Goal: Information Seeking & Learning: Check status

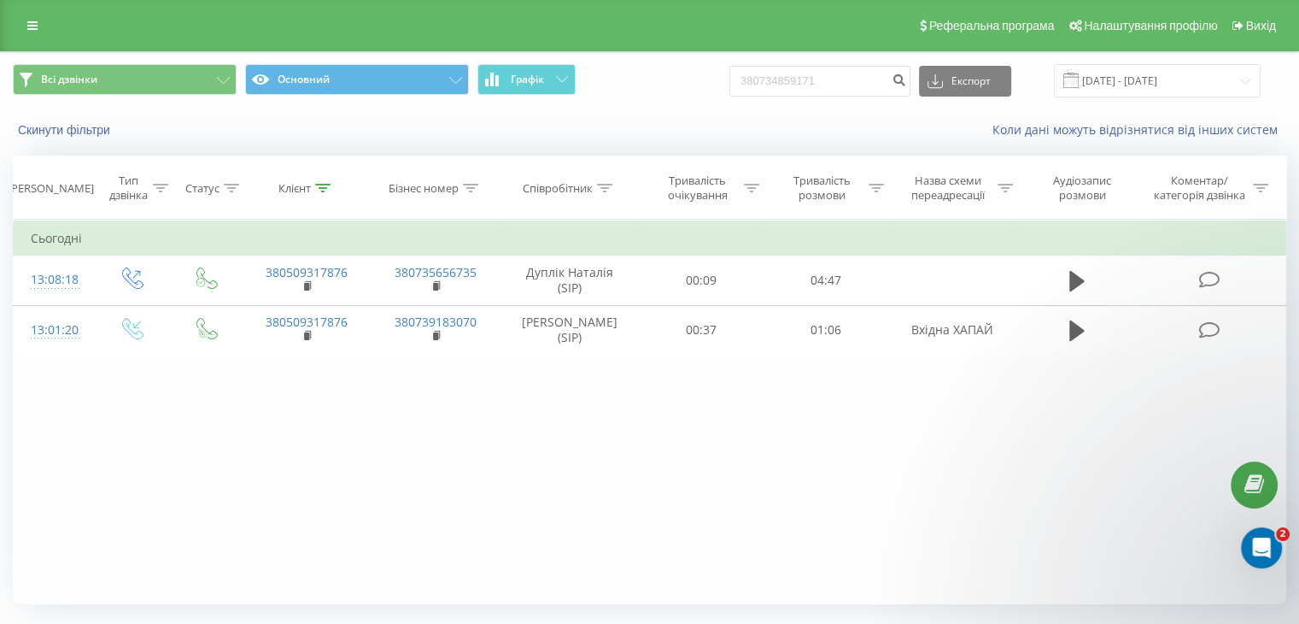
drag, startPoint x: 738, startPoint y: 81, endPoint x: 728, endPoint y: 82, distance: 10.3
click at [729, 82] on div "Всі дзвінки Основний Графік 380734859171 Експорт .csv .xls .xlsx 23.06.2025 - 2…" at bounding box center [650, 80] width 1274 height 33
type input "0734859171"
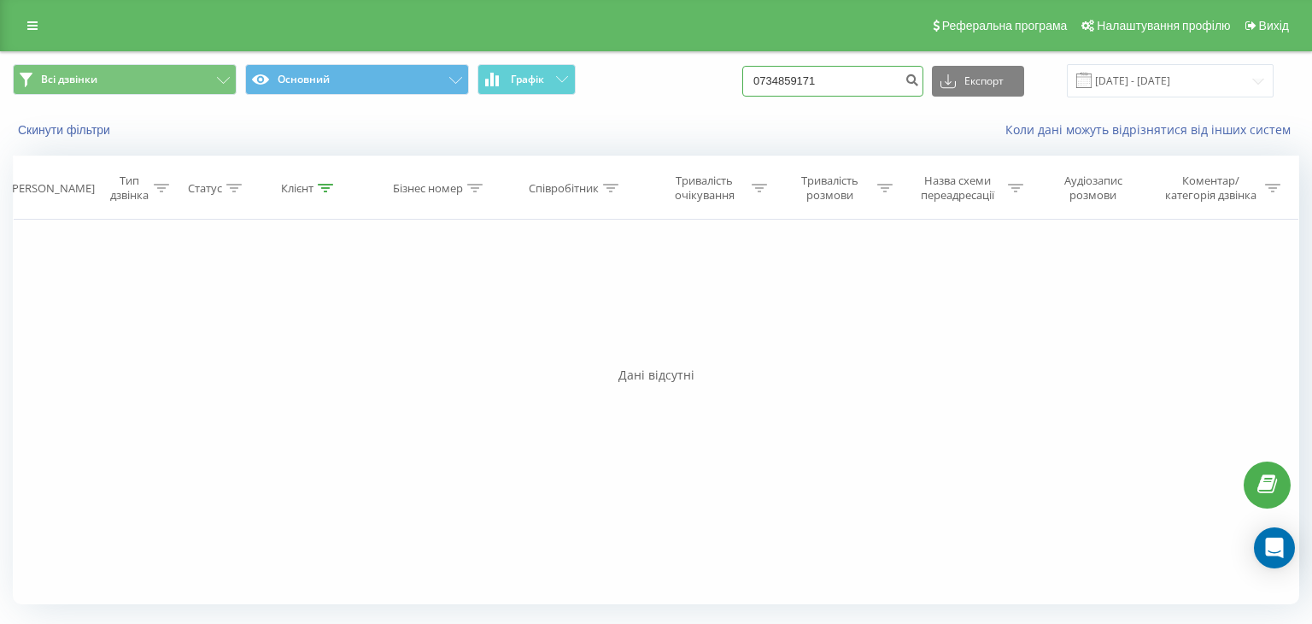
click at [803, 75] on input "0734859171" at bounding box center [832, 81] width 181 height 31
click at [805, 75] on input "0734859171" at bounding box center [832, 81] width 181 height 31
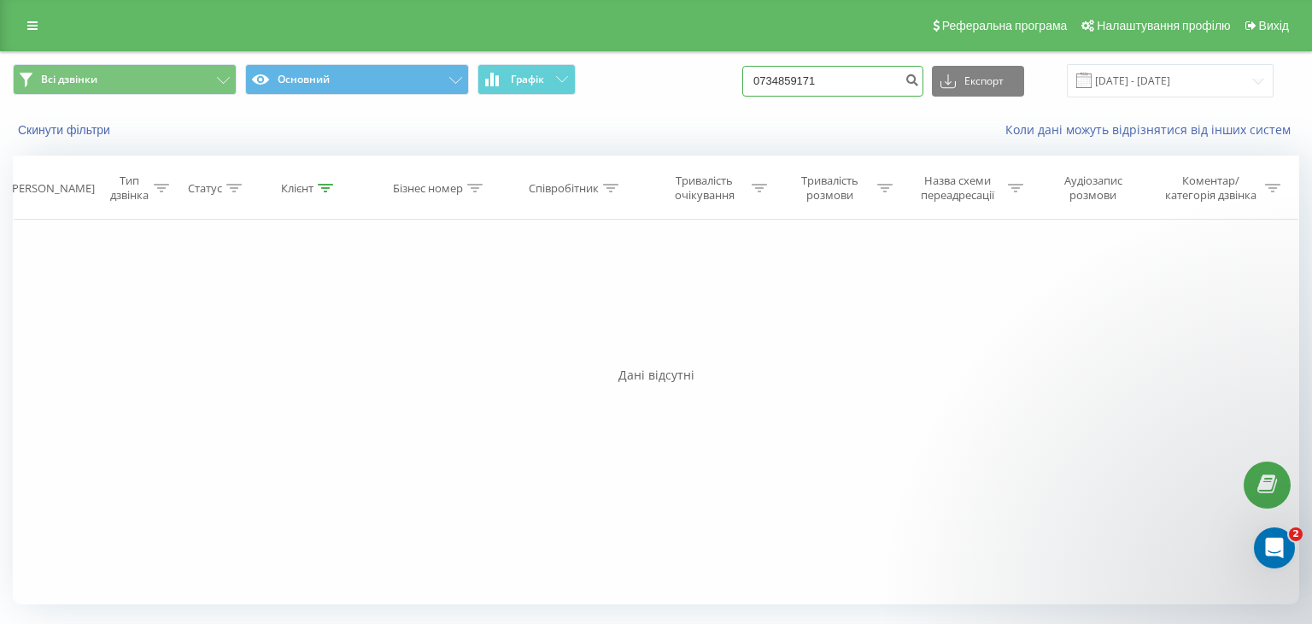
paste input "963796965"
type input "0963796965"
drag, startPoint x: 862, startPoint y: 84, endPoint x: 412, endPoint y: 103, distance: 450.6
click at [412, 103] on div "Всі дзвінки Основний Графік 0963796965 Експорт .csv .xls .xlsx 23.06.2025 - 23.…" at bounding box center [656, 80] width 1310 height 57
paste input "0977573932"
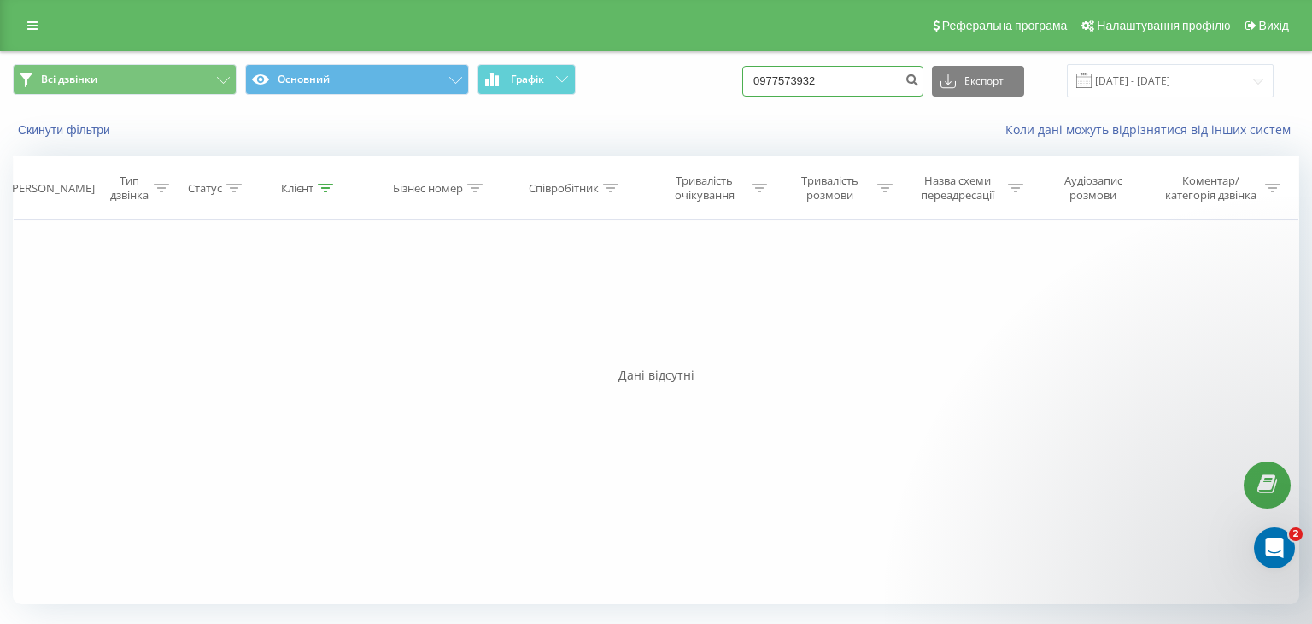
type input "0977573932"
drag, startPoint x: 825, startPoint y: 85, endPoint x: 594, endPoint y: 122, distance: 234.5
click at [598, 116] on div "Всі дзвінки Основний Графік 0977573932 Експорт .csv .xls .xlsx 23.06.2025 - 23.…" at bounding box center [656, 101] width 1310 height 98
paste input
type input "0977573932"
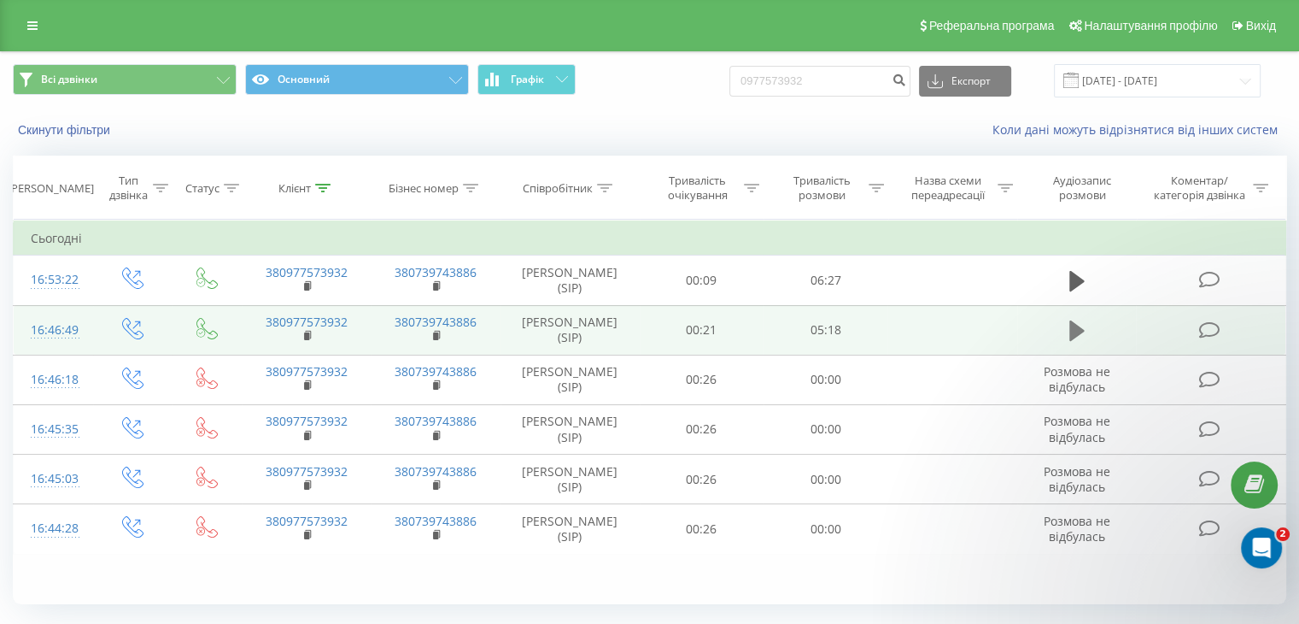
click at [1078, 330] on icon at bounding box center [1076, 330] width 15 height 21
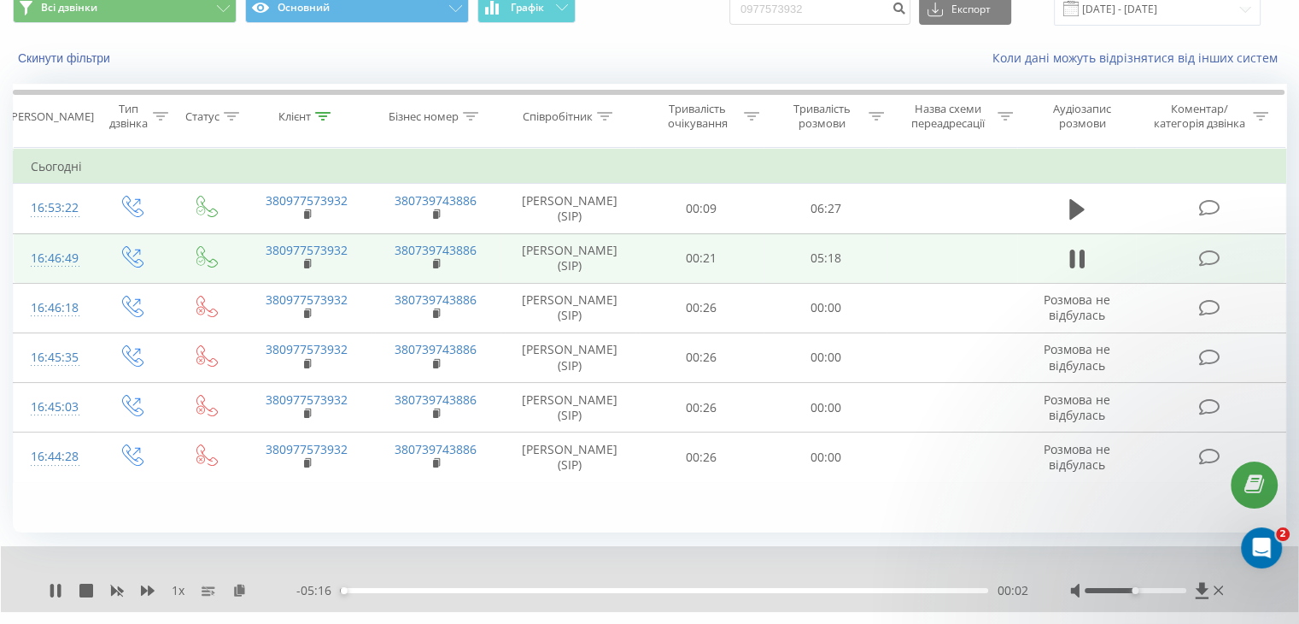
scroll to position [109, 0]
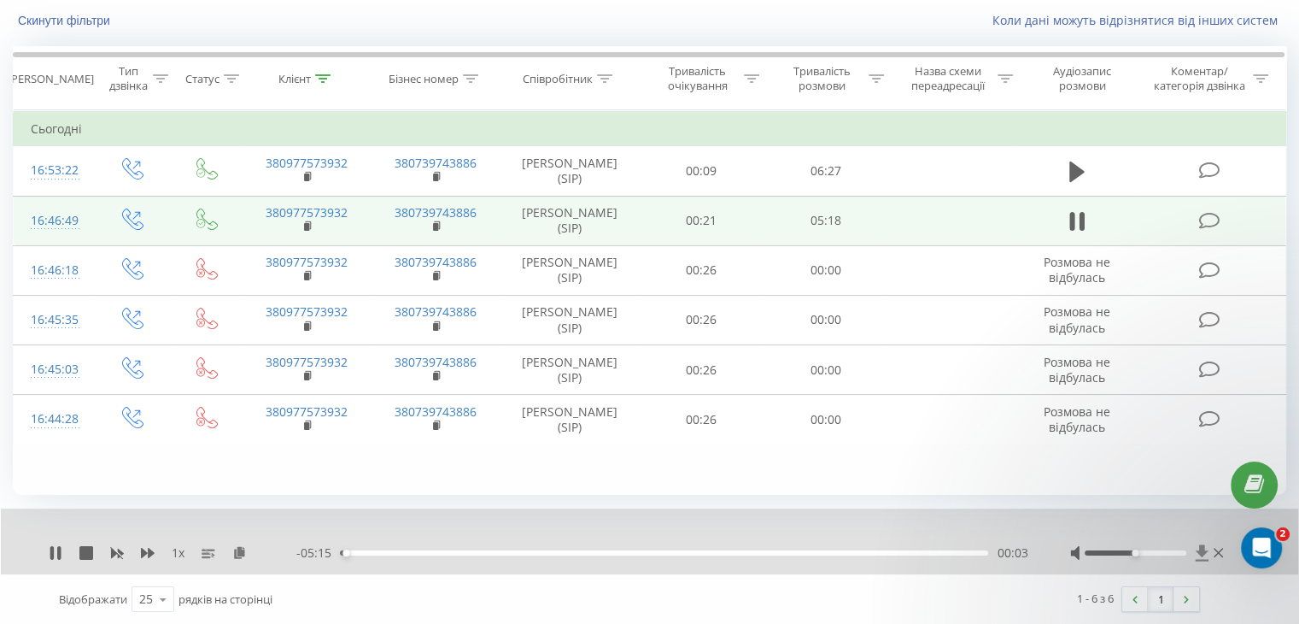
click at [1196, 549] on icon at bounding box center [1201, 552] width 13 height 16
click at [1087, 220] on button at bounding box center [1077, 221] width 26 height 26
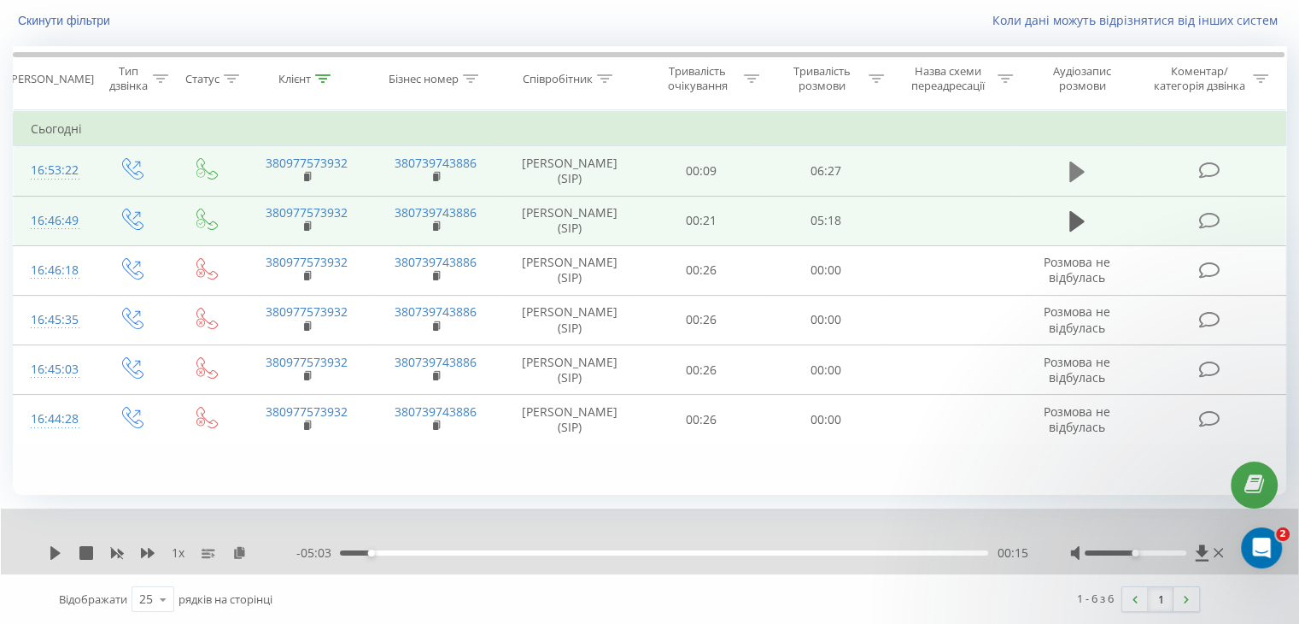
click at [1081, 165] on icon at bounding box center [1076, 172] width 15 height 24
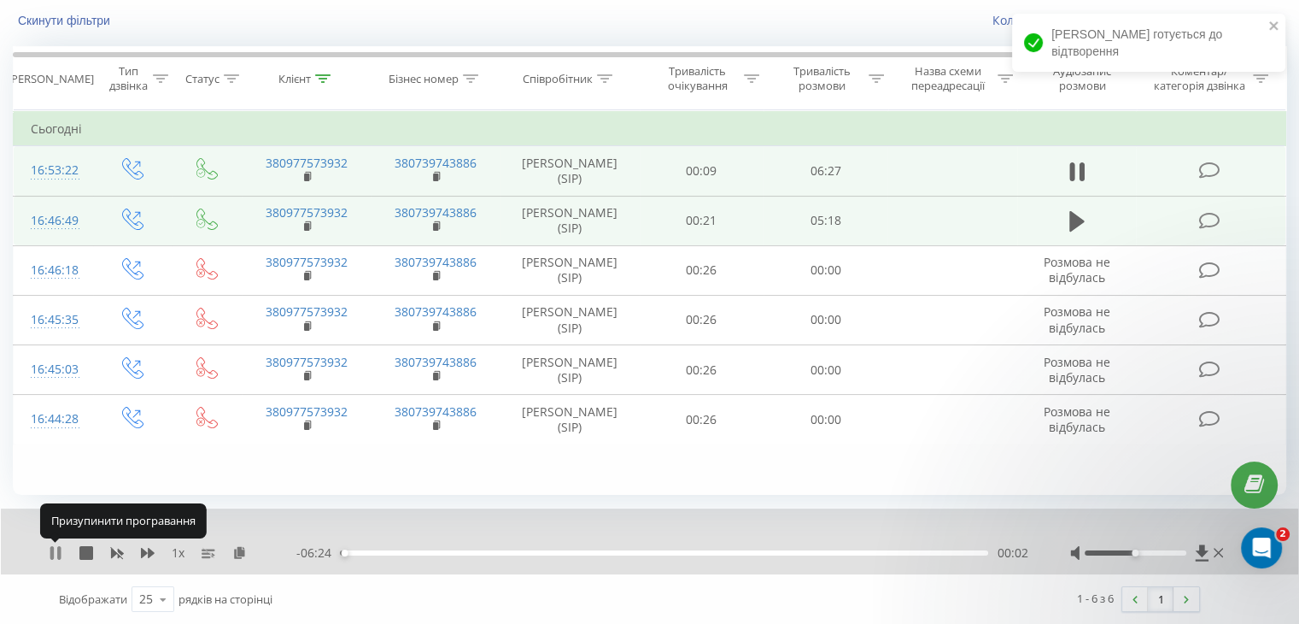
click at [50, 556] on icon at bounding box center [51, 553] width 3 height 14
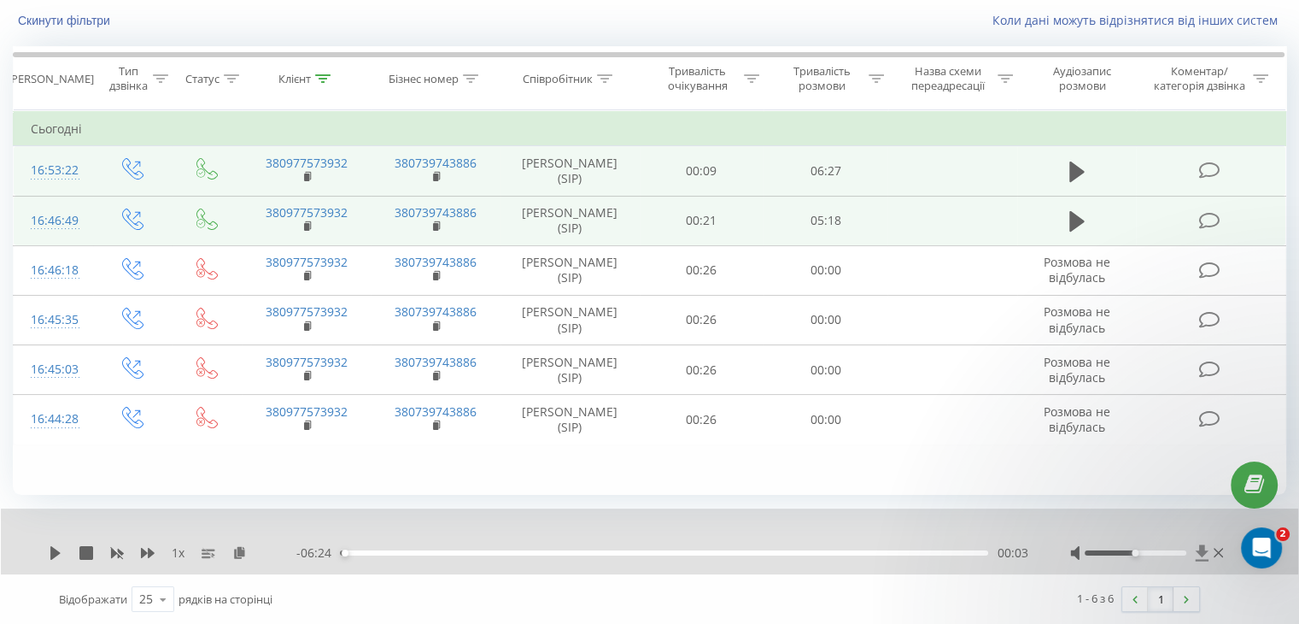
click at [1203, 554] on icon at bounding box center [1201, 552] width 13 height 16
